Goal: Task Accomplishment & Management: Use online tool/utility

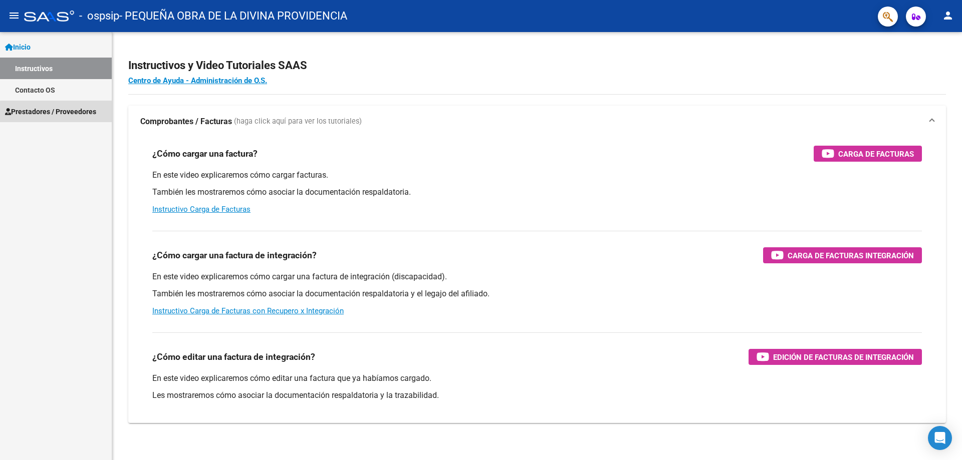
click at [63, 117] on link "Prestadores / Proveedores" at bounding box center [56, 112] width 112 height 22
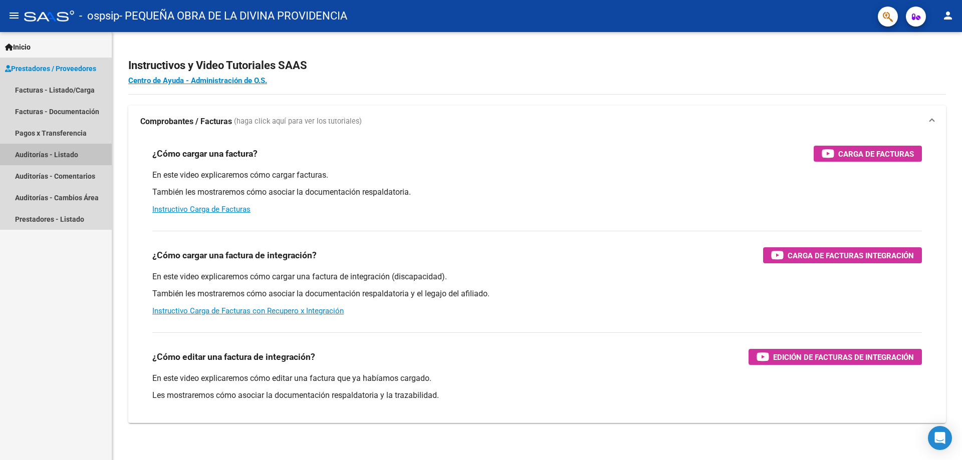
click at [50, 148] on link "Auditorías - Listado" at bounding box center [56, 155] width 112 height 22
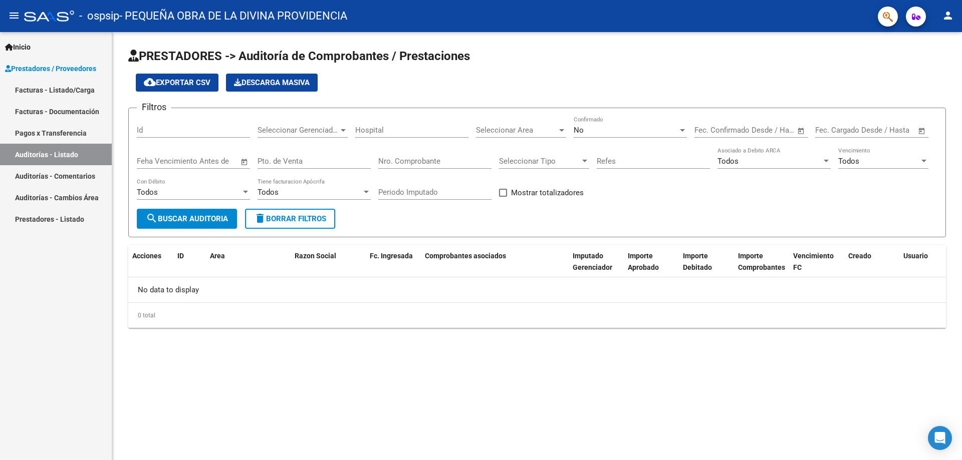
click at [382, 130] on input "Hospital" at bounding box center [411, 130] width 113 height 9
click at [302, 126] on span "Seleccionar Gerenciador" at bounding box center [297, 130] width 81 height 9
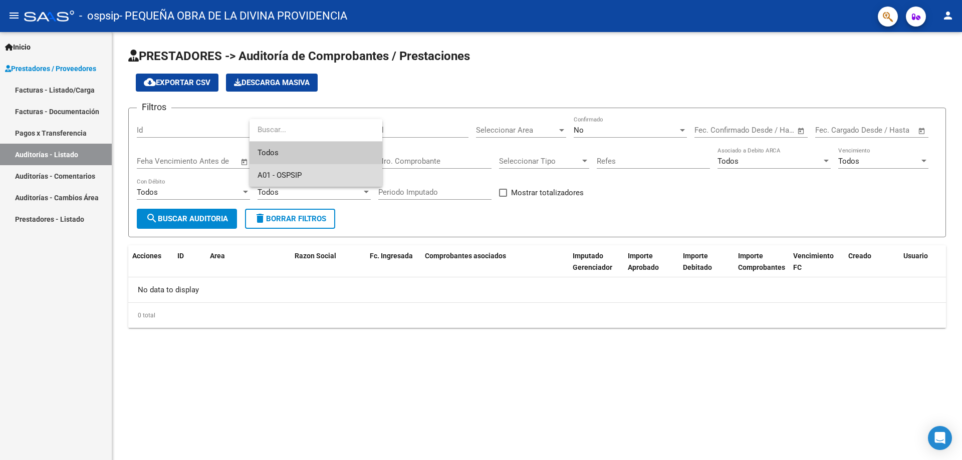
click at [289, 168] on span "A01 - OSPSIP" at bounding box center [315, 175] width 117 height 23
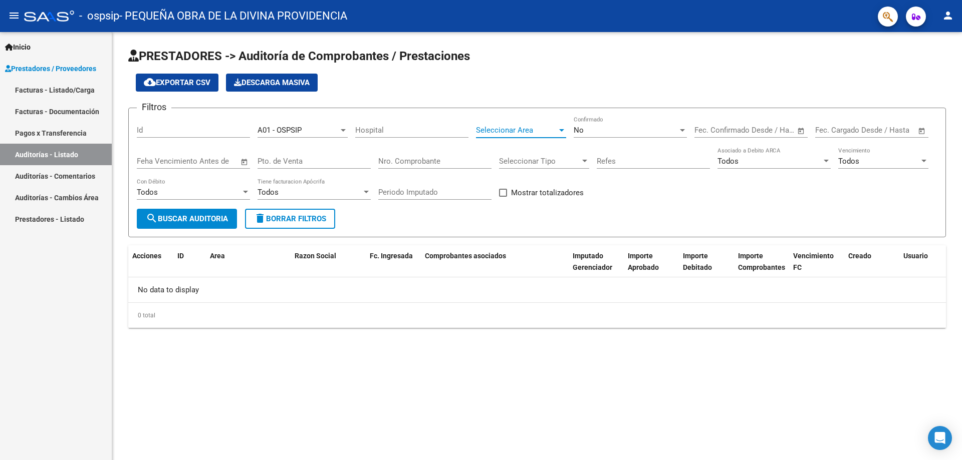
click at [554, 132] on span "Seleccionar Area" at bounding box center [516, 130] width 81 height 9
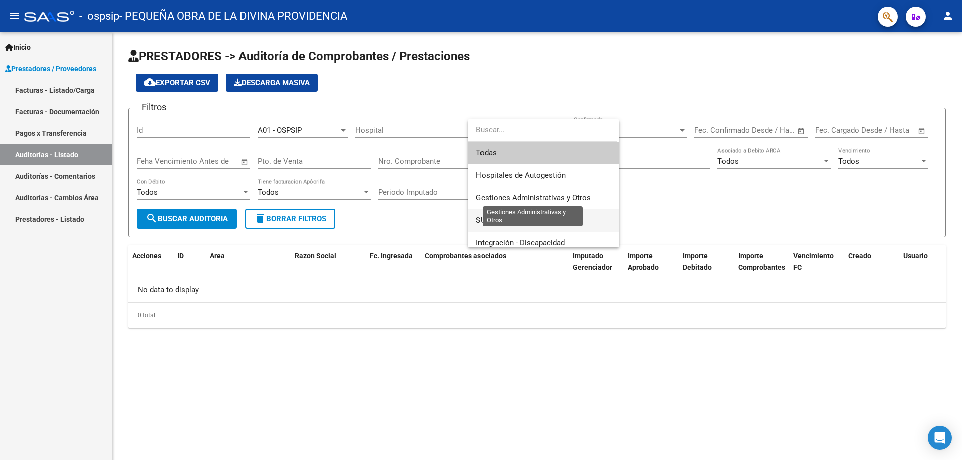
scroll to position [34, 0]
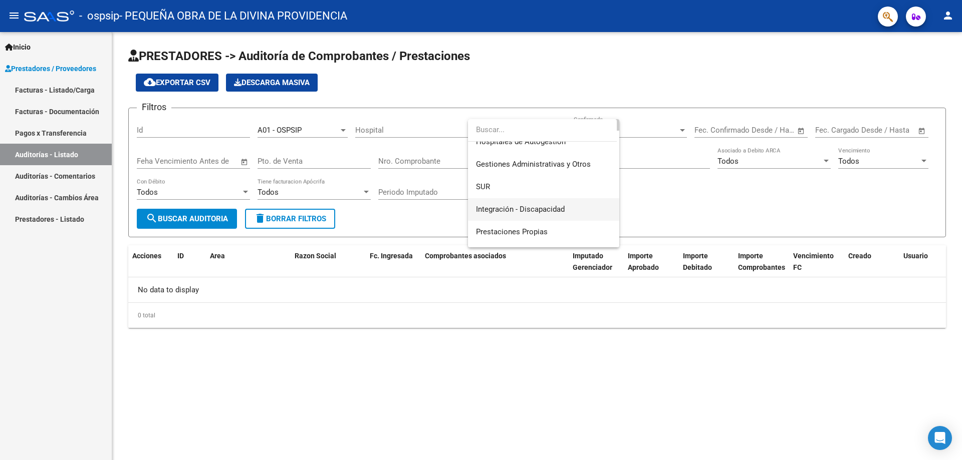
click at [503, 204] on span "Integración - Discapacidad" at bounding box center [543, 209] width 135 height 23
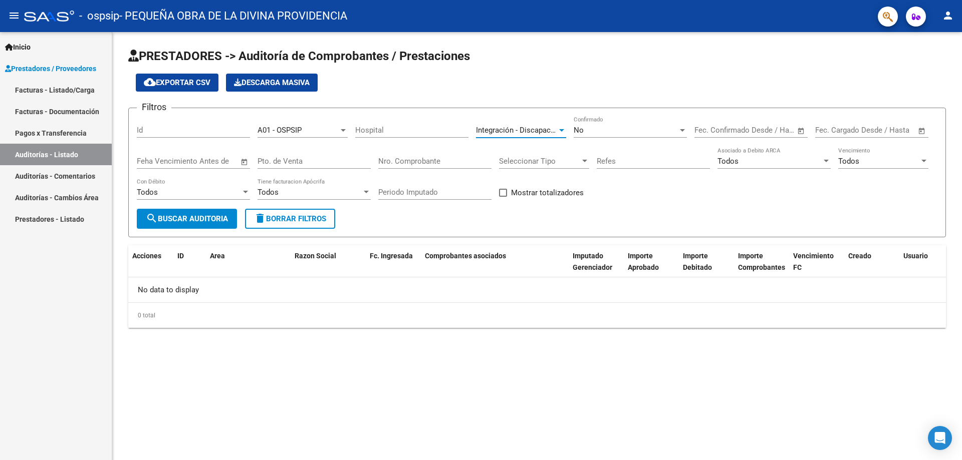
click at [631, 134] on div "No" at bounding box center [625, 130] width 104 height 9
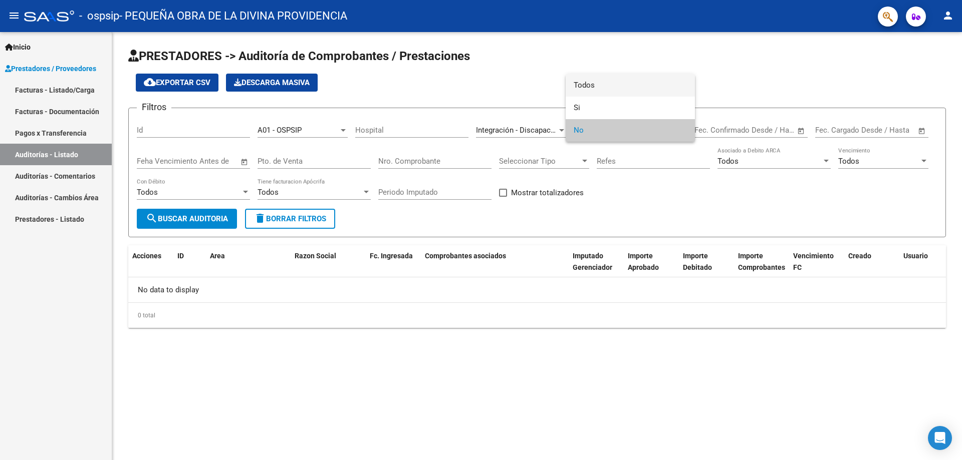
drag, startPoint x: 631, startPoint y: 134, endPoint x: 621, endPoint y: 83, distance: 52.0
click at [621, 83] on div "Todos Si No" at bounding box center [629, 108] width 129 height 68
click at [621, 81] on span "Todos" at bounding box center [629, 85] width 113 height 23
click at [552, 154] on div "Seleccionar Tipo Seleccionar Tipo" at bounding box center [544, 158] width 90 height 22
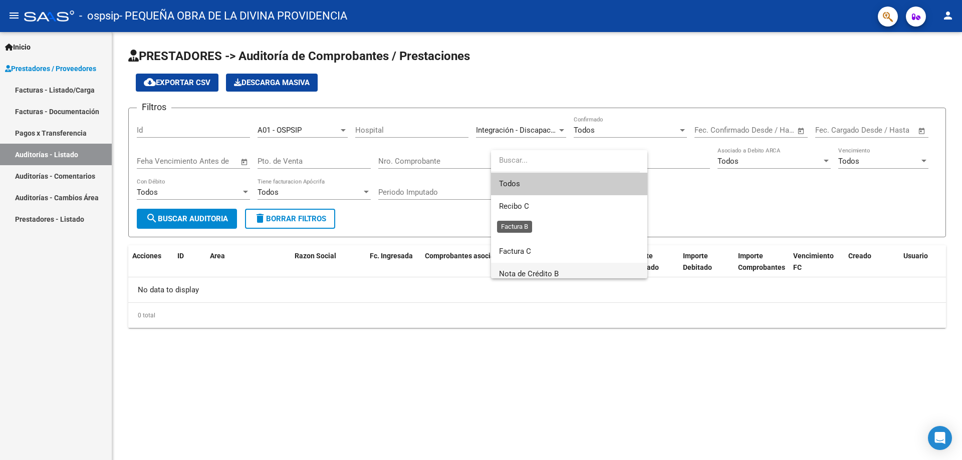
scroll to position [50, 0]
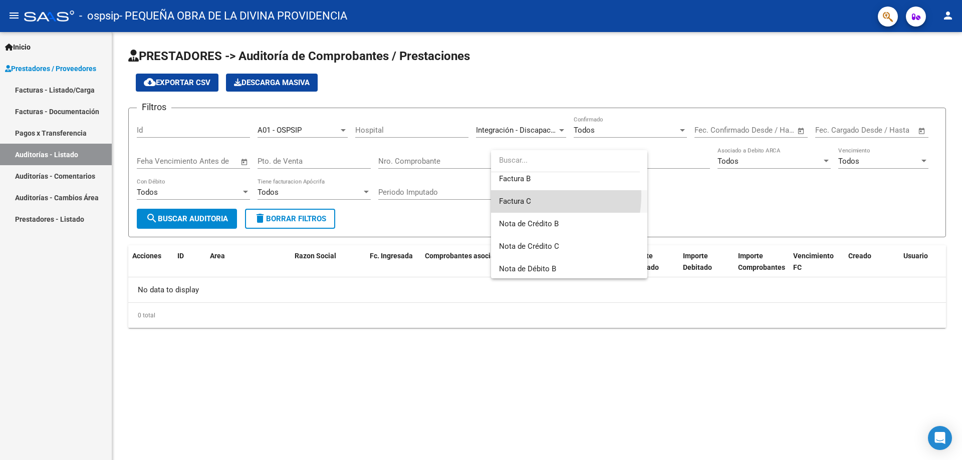
click at [528, 195] on span "Factura C" at bounding box center [569, 201] width 140 height 23
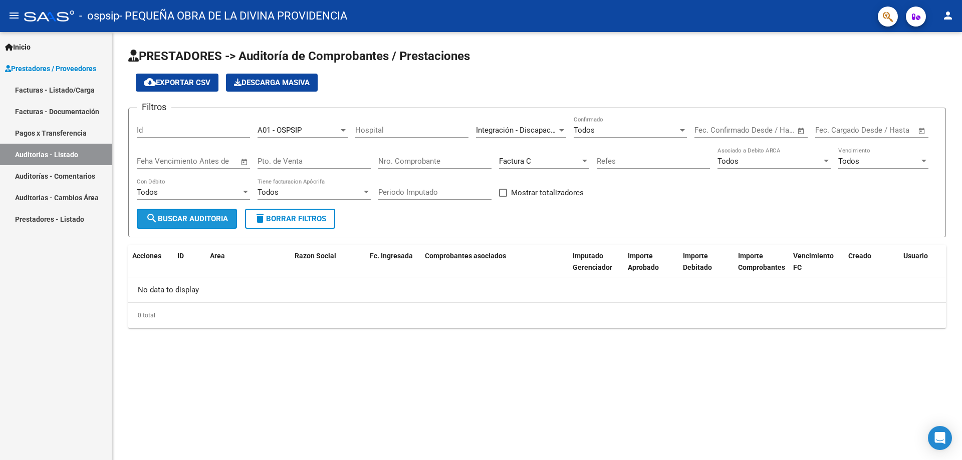
click at [196, 219] on span "search Buscar Auditoria" at bounding box center [187, 218] width 82 height 9
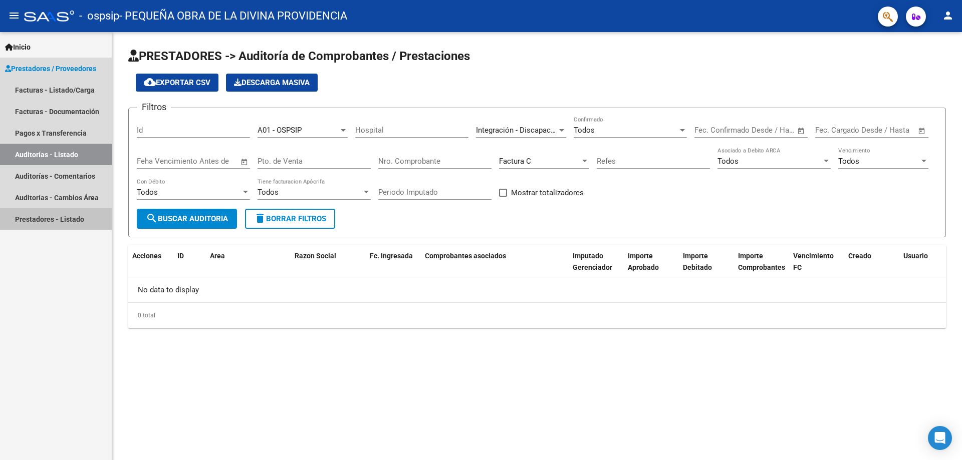
click at [46, 221] on link "Prestadores - Listado" at bounding box center [56, 219] width 112 height 22
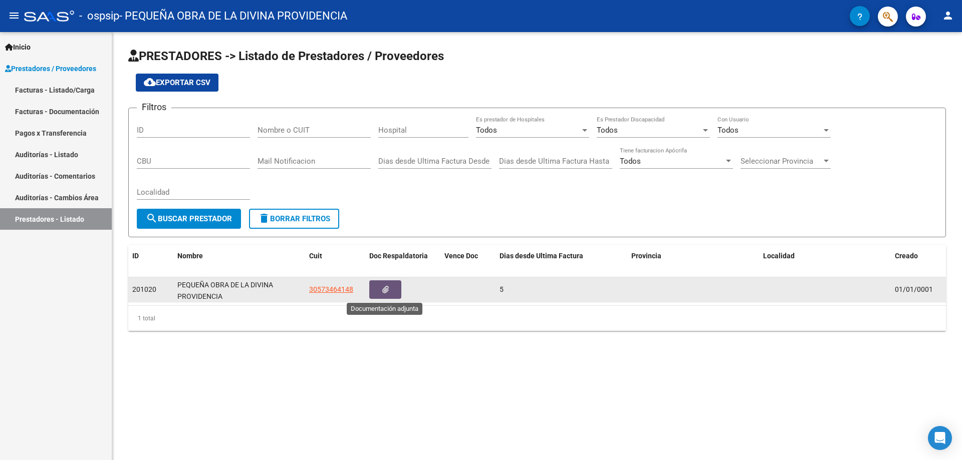
click at [385, 290] on icon "button" at bounding box center [385, 290] width 7 height 8
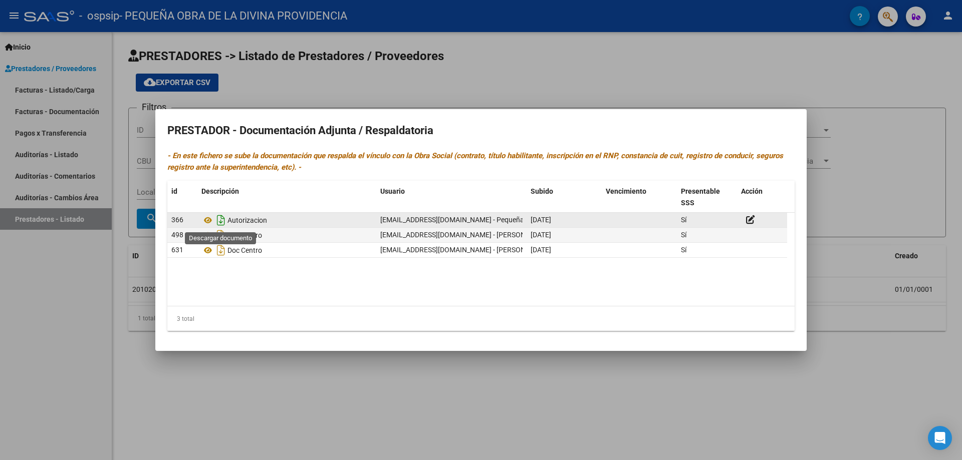
click at [221, 223] on icon "Descargar documento" at bounding box center [220, 220] width 13 height 16
click at [40, 257] on div at bounding box center [481, 230] width 962 height 460
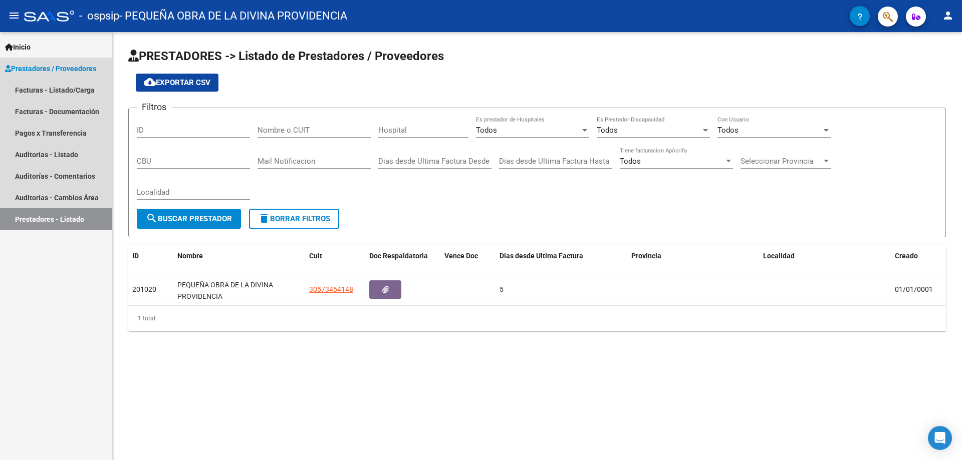
click at [51, 65] on span "Prestadores / Proveedores" at bounding box center [50, 68] width 91 height 11
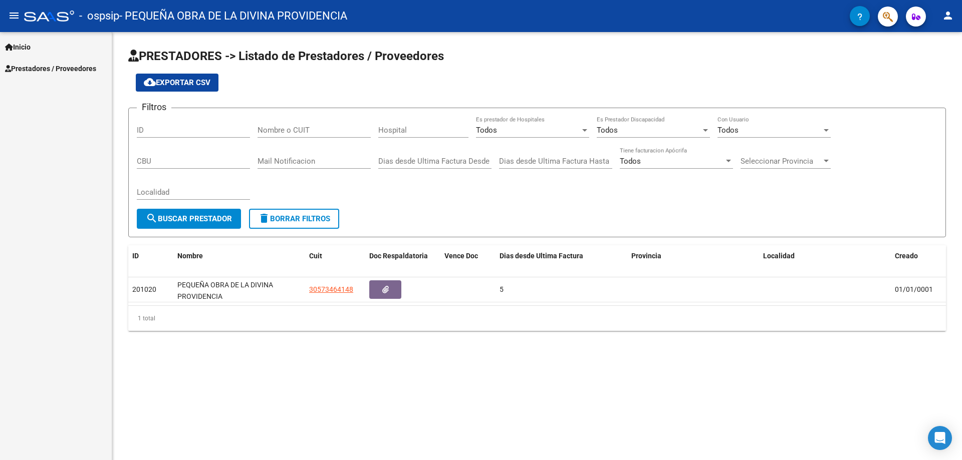
click at [51, 65] on span "Prestadores / Proveedores" at bounding box center [50, 68] width 91 height 11
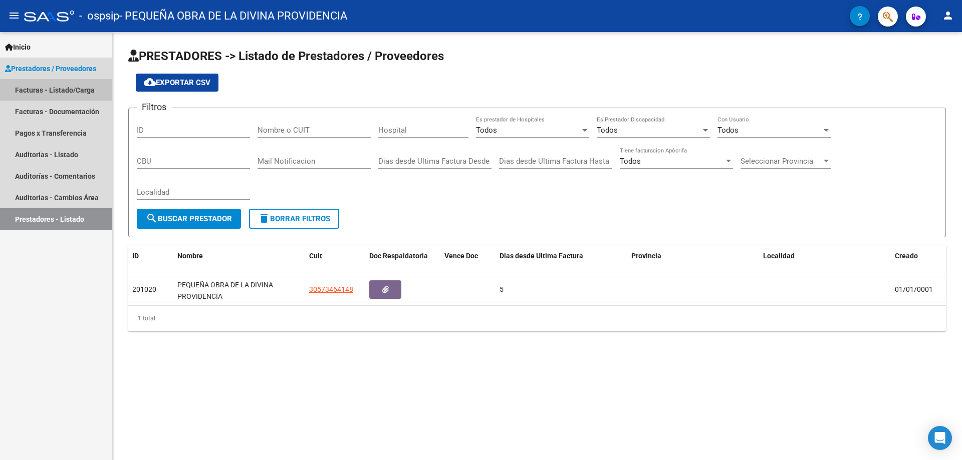
click at [44, 94] on link "Facturas - Listado/Carga" at bounding box center [56, 90] width 112 height 22
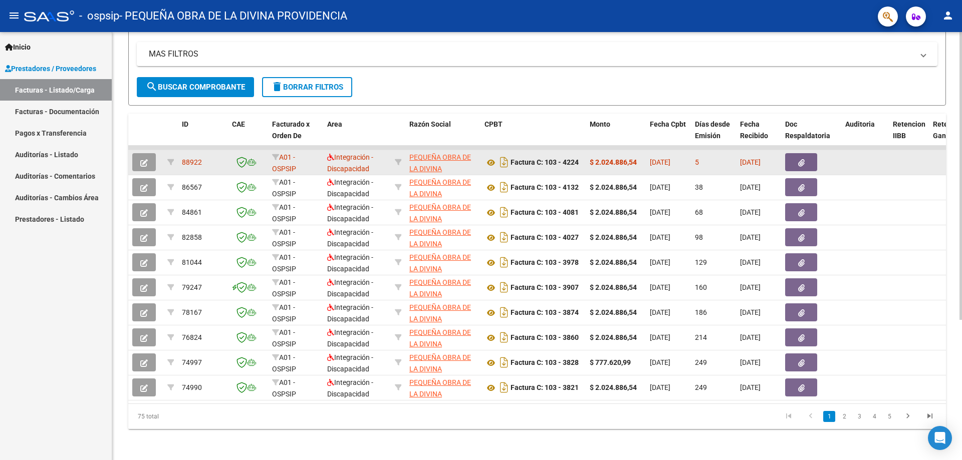
scroll to position [209, 0]
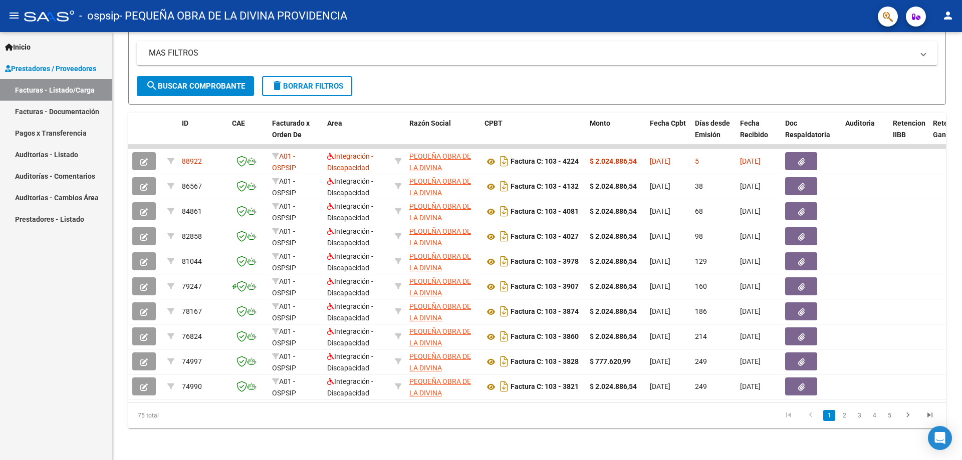
click at [917, 12] on span "button" at bounding box center [916, 17] width 9 height 20
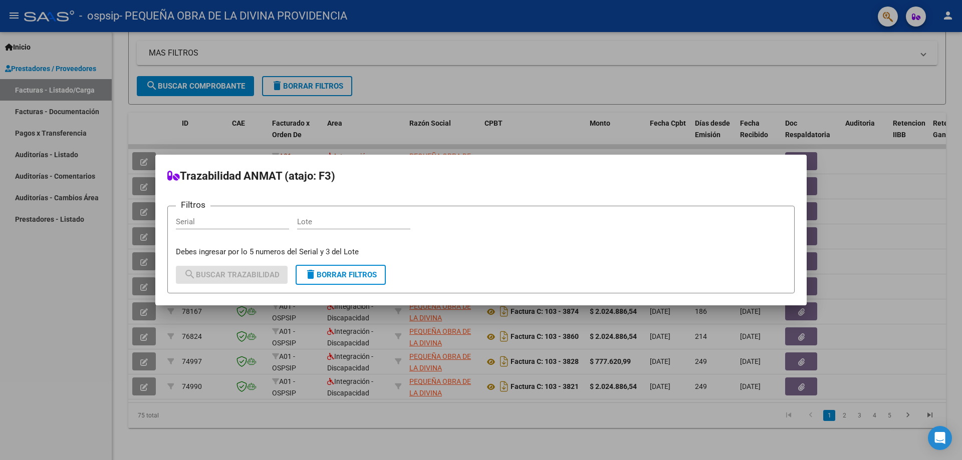
click at [35, 297] on div at bounding box center [481, 230] width 962 height 460
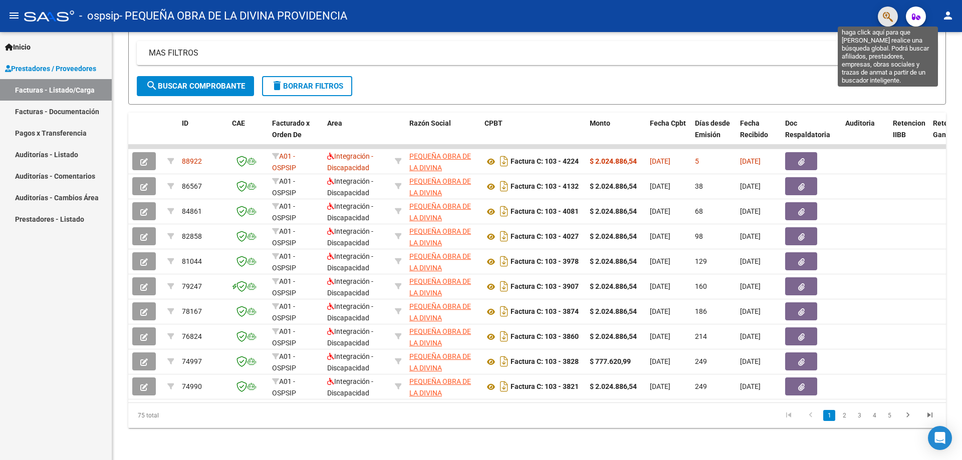
click at [883, 12] on icon "button" at bounding box center [887, 17] width 10 height 12
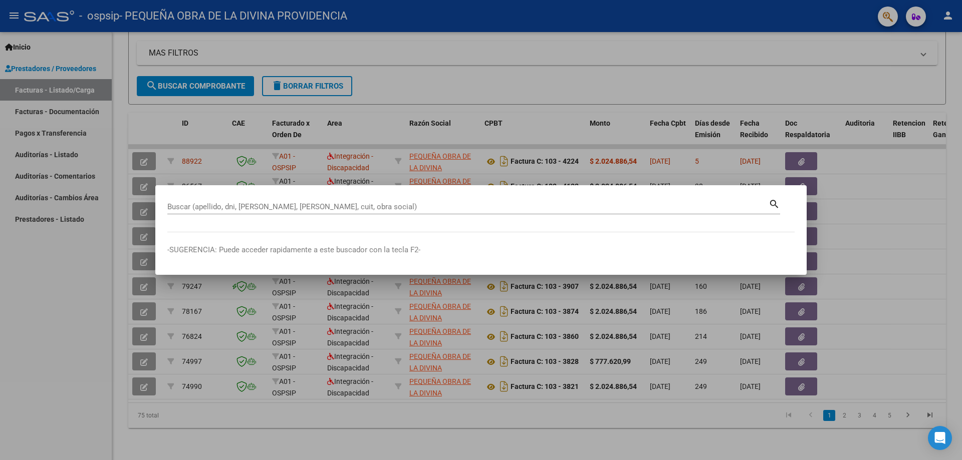
click at [64, 295] on div at bounding box center [481, 230] width 962 height 460
